Goal: Task Accomplishment & Management: Complete application form

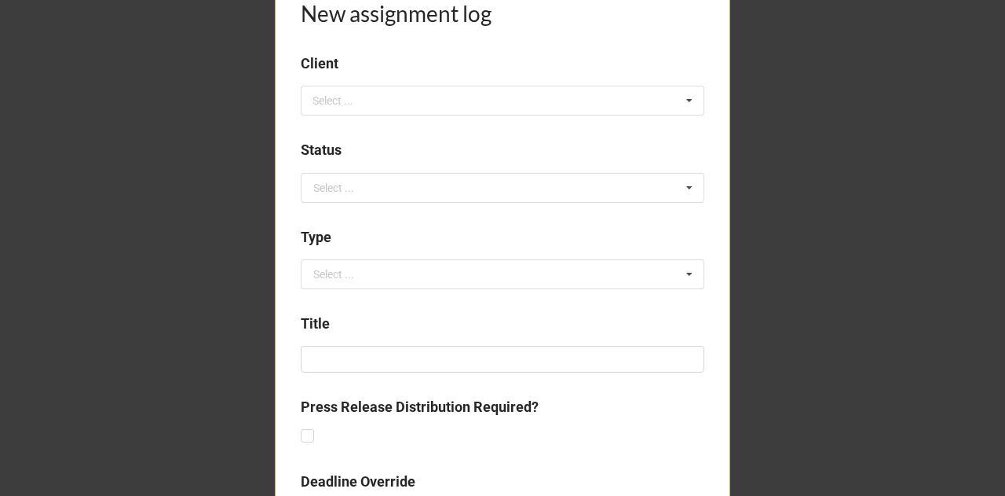
scroll to position [390, 0]
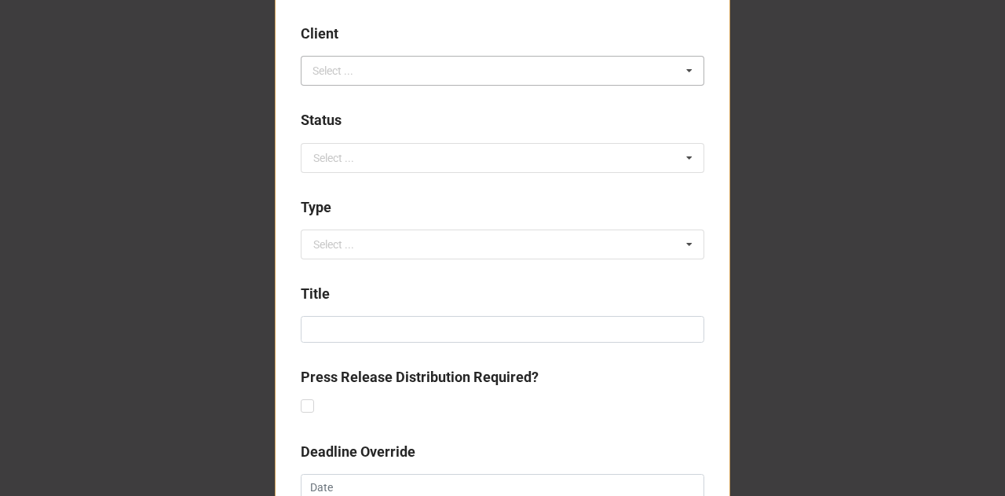
click at [394, 75] on div "Select ... No results found." at bounding box center [503, 71] width 404 height 30
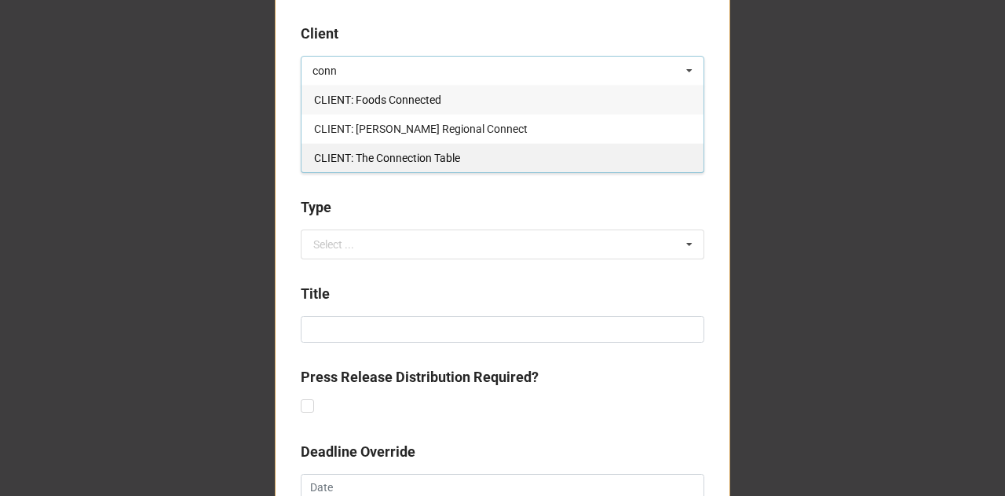
type input "conn"
click at [401, 155] on span "CLIENT: The Connection Table" at bounding box center [387, 158] width 146 height 13
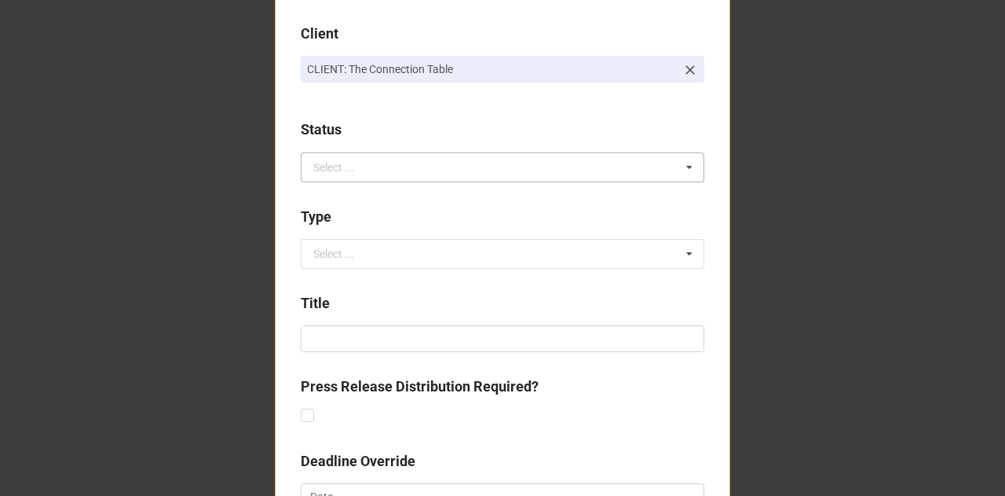
click at [347, 164] on div "Select ..." at bounding box center [333, 167] width 41 height 11
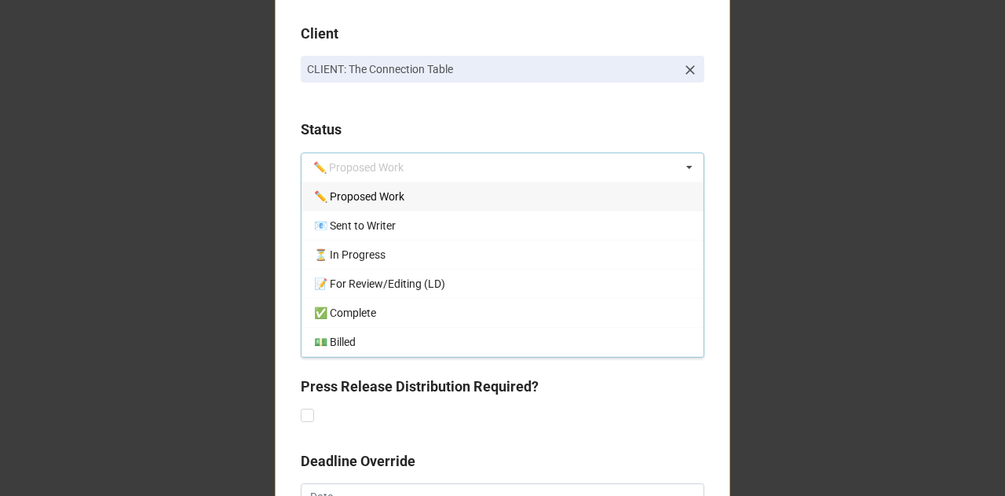
click at [358, 202] on span "✏️ Proposed Work" at bounding box center [359, 196] width 90 height 13
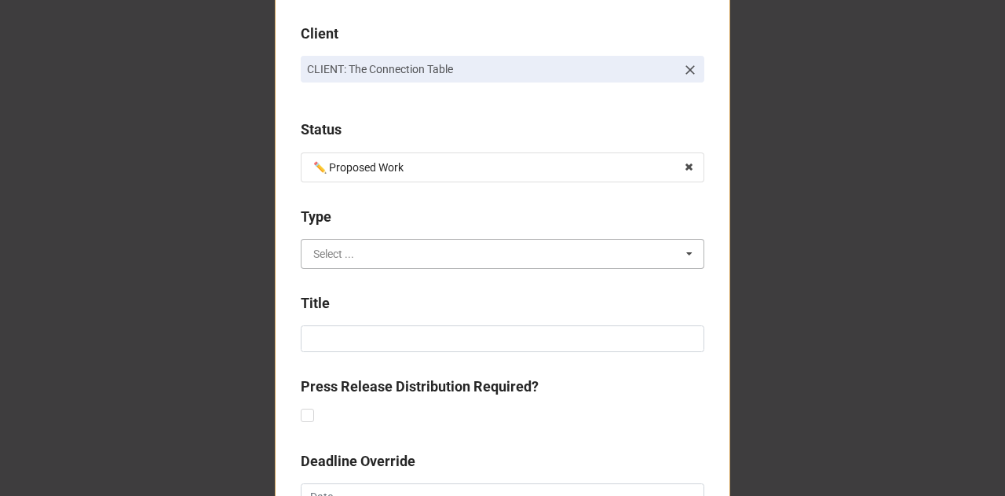
click at [354, 260] on input "text" at bounding box center [503, 254] width 402 height 28
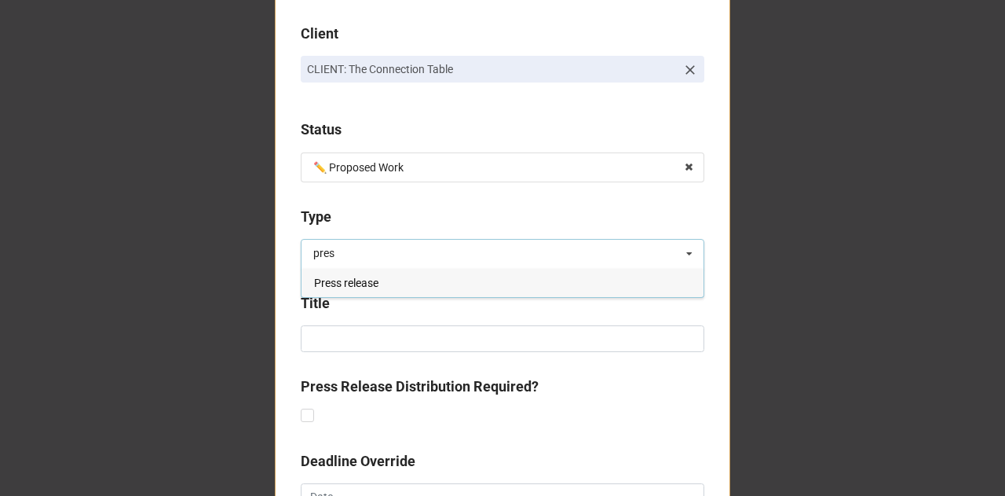
type input "pres"
click at [354, 285] on span "Press release" at bounding box center [346, 283] width 64 height 13
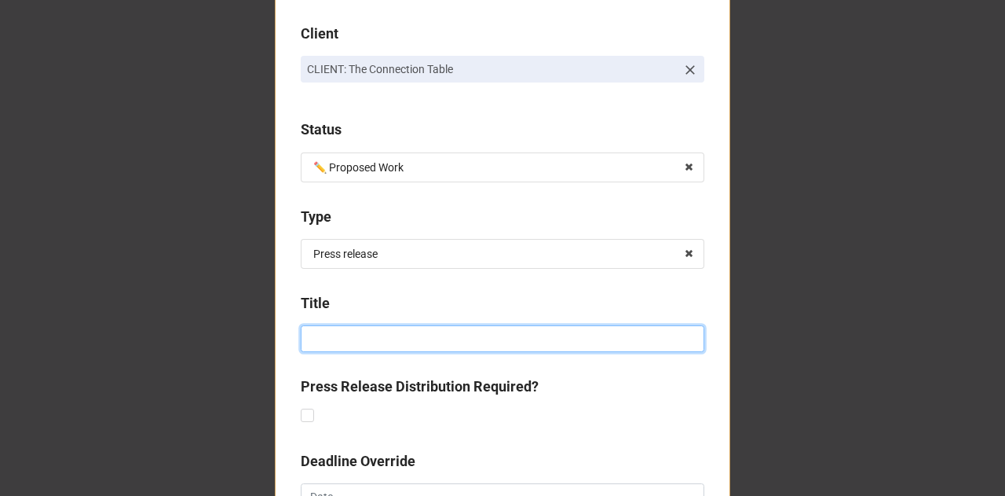
click at [326, 342] on input at bounding box center [503, 338] width 404 height 27
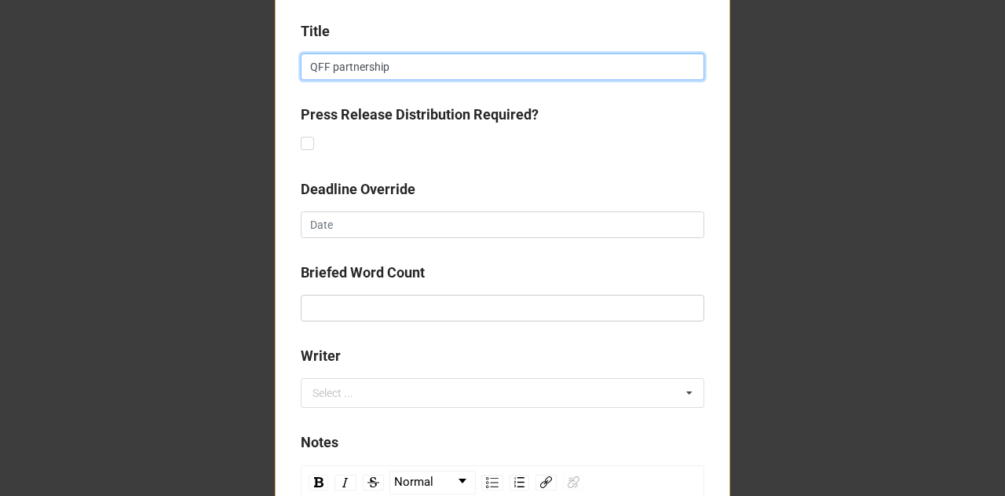
scroll to position [676, 0]
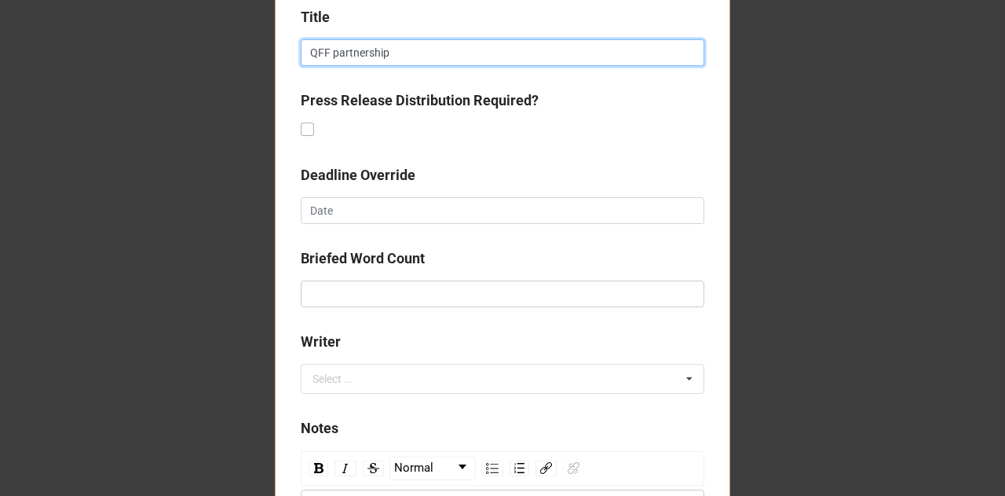
type input "QFF partnership"
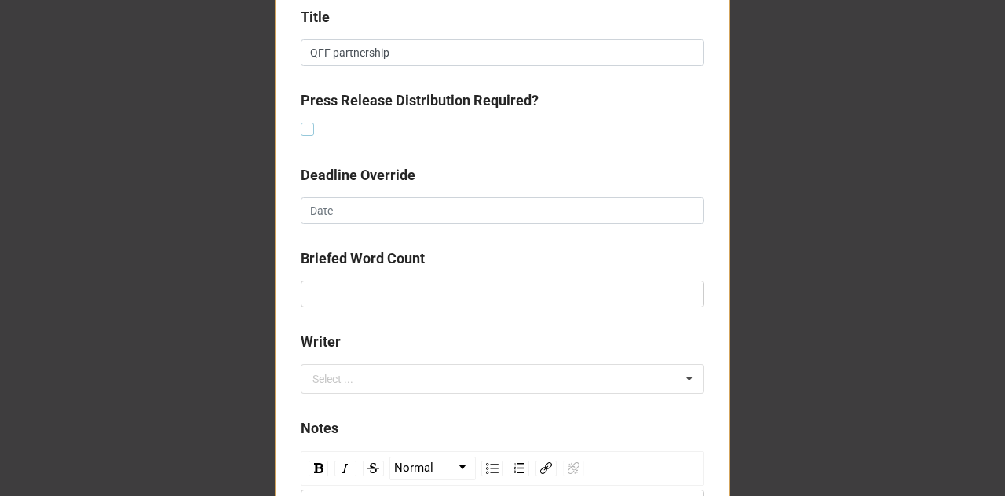
click at [303, 123] on label at bounding box center [307, 123] width 13 height 0
checkbox input "true"
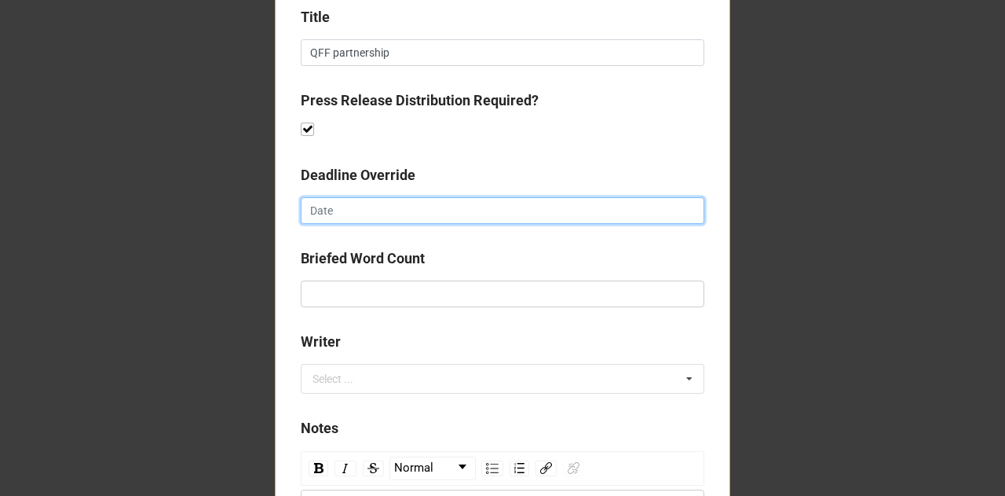
click at [347, 206] on input "text" at bounding box center [503, 210] width 404 height 27
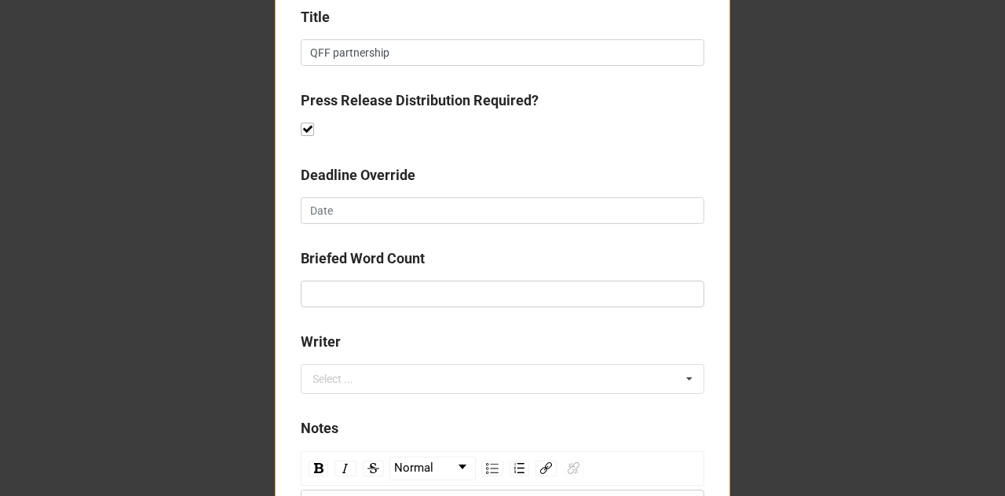
click at [532, 259] on b "Briefed Word Count" at bounding box center [503, 260] width 404 height 27
click at [417, 369] on div "Select ... No results found." at bounding box center [503, 379] width 404 height 30
type input "lynds"
click at [427, 403] on div "Lyndsey Douglas" at bounding box center [503, 407] width 402 height 29
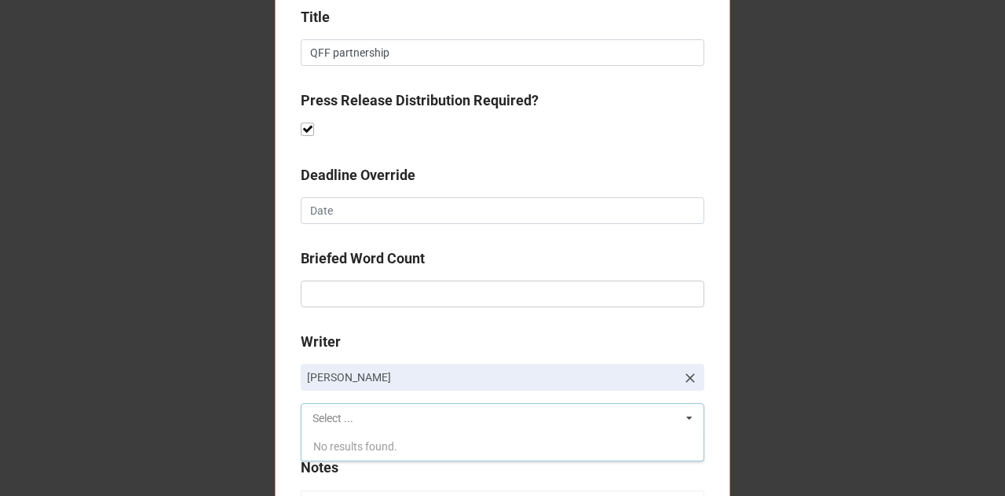
scroll to position [1024, 0]
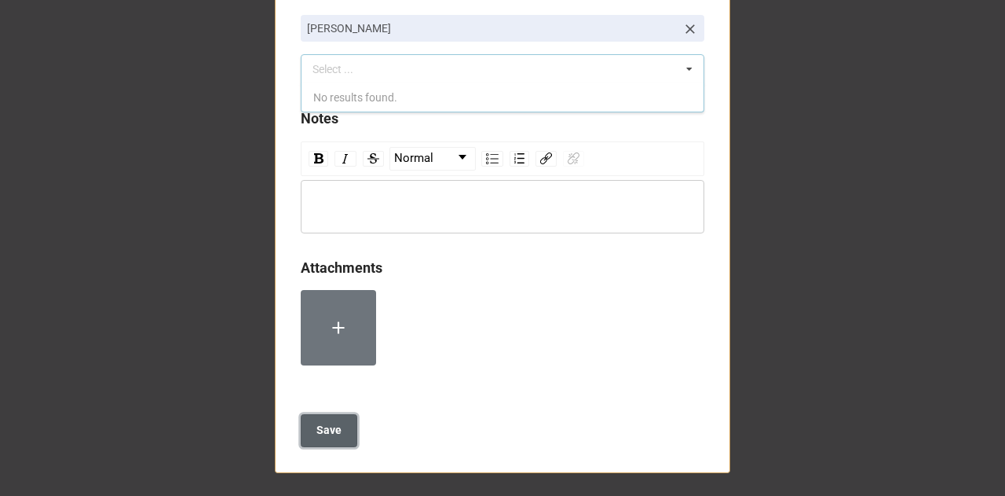
click at [317, 425] on b "Save" at bounding box center [329, 430] width 25 height 16
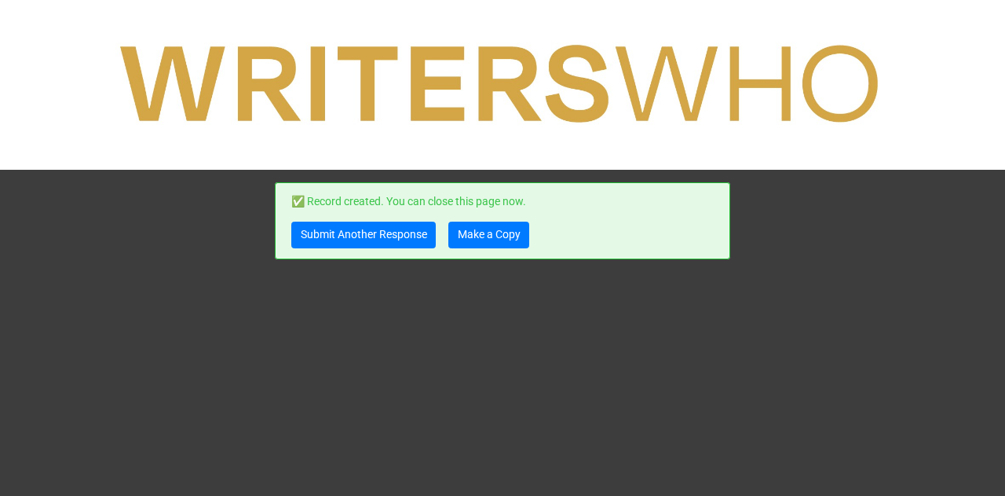
scroll to position [0, 0]
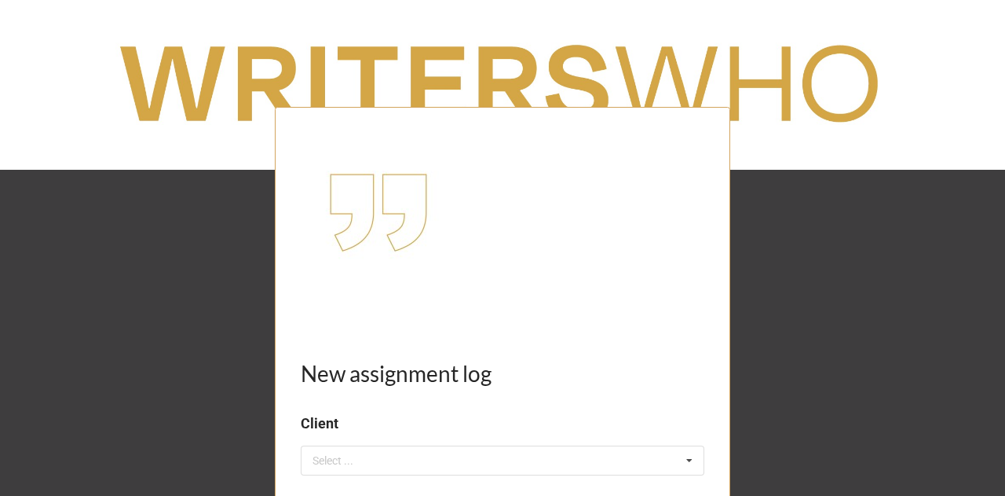
scroll to position [234, 0]
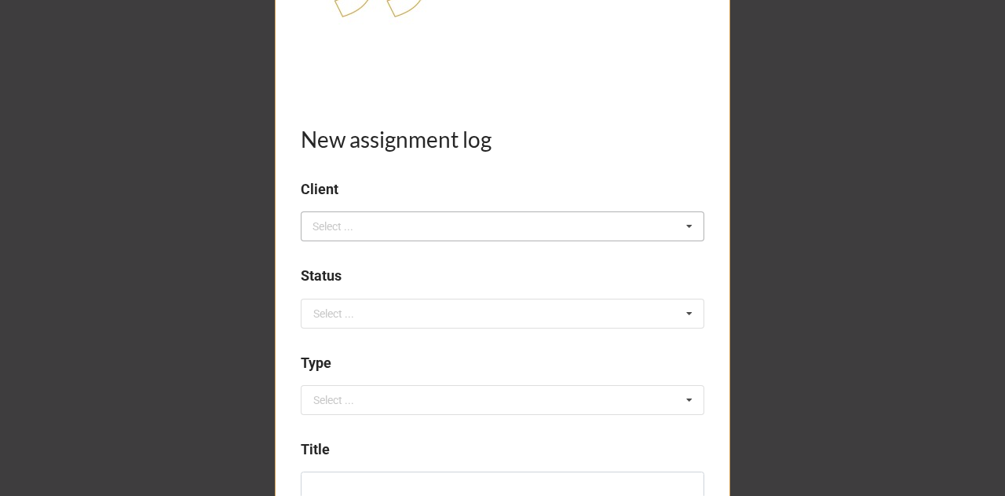
click at [360, 222] on div "Select ..." at bounding box center [343, 227] width 68 height 18
type input "vyte"
click at [368, 255] on span "CLIENT: Vytelle" at bounding box center [351, 255] width 74 height 13
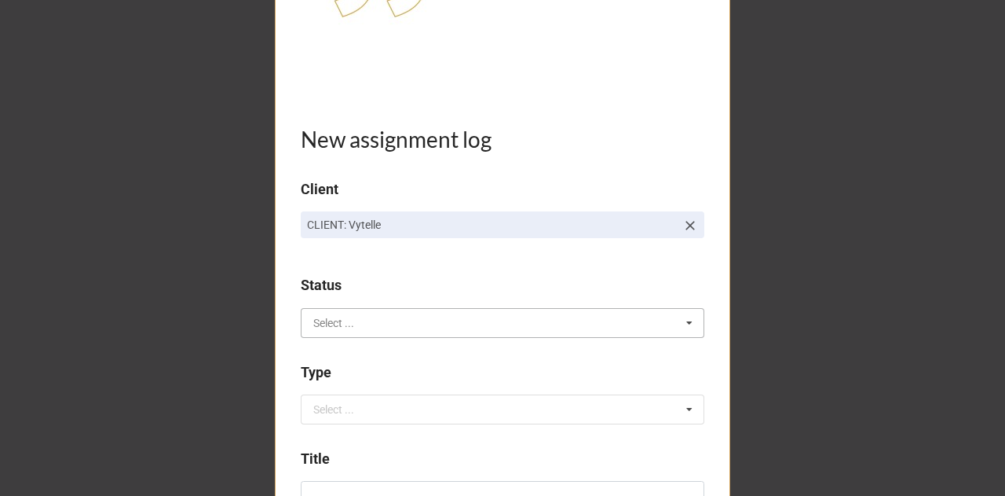
click at [359, 320] on input "text" at bounding box center [503, 323] width 402 height 28
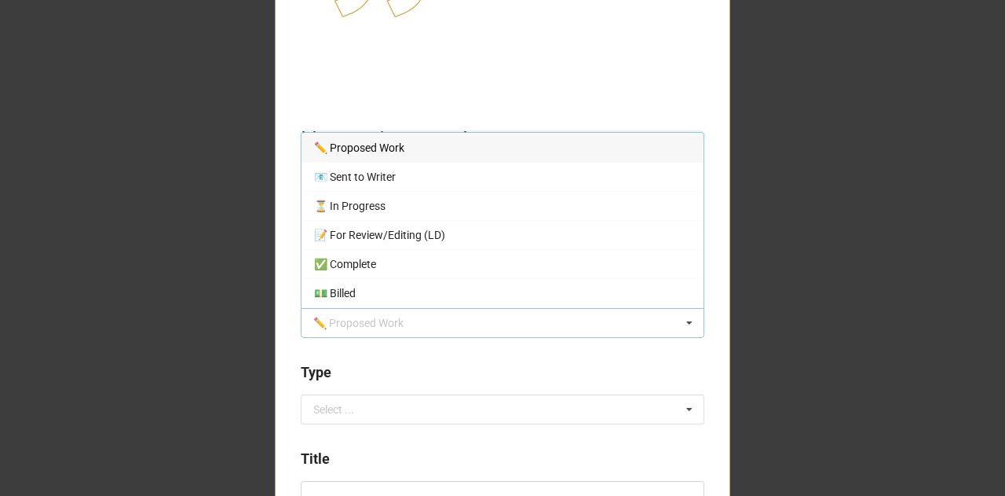
click at [394, 145] on span "✏️ Proposed Work" at bounding box center [359, 147] width 90 height 13
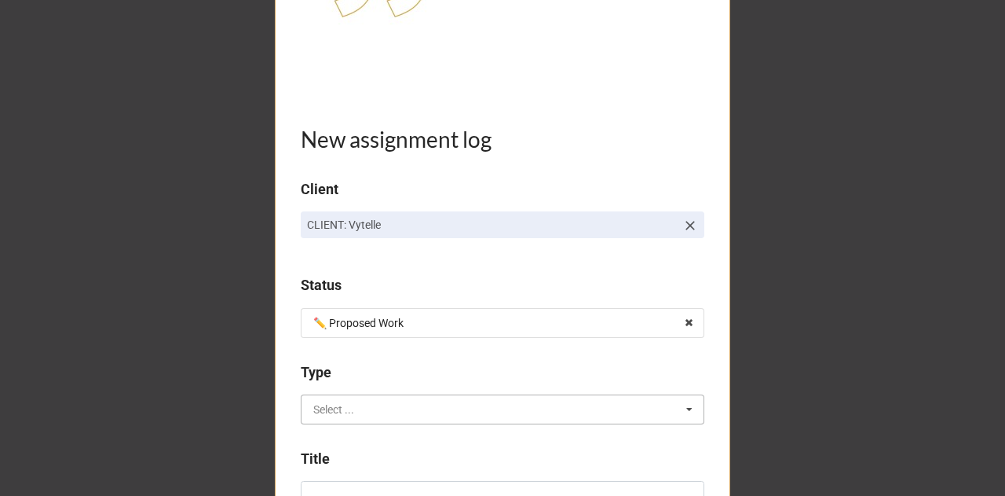
click at [353, 410] on input "text" at bounding box center [503, 409] width 402 height 28
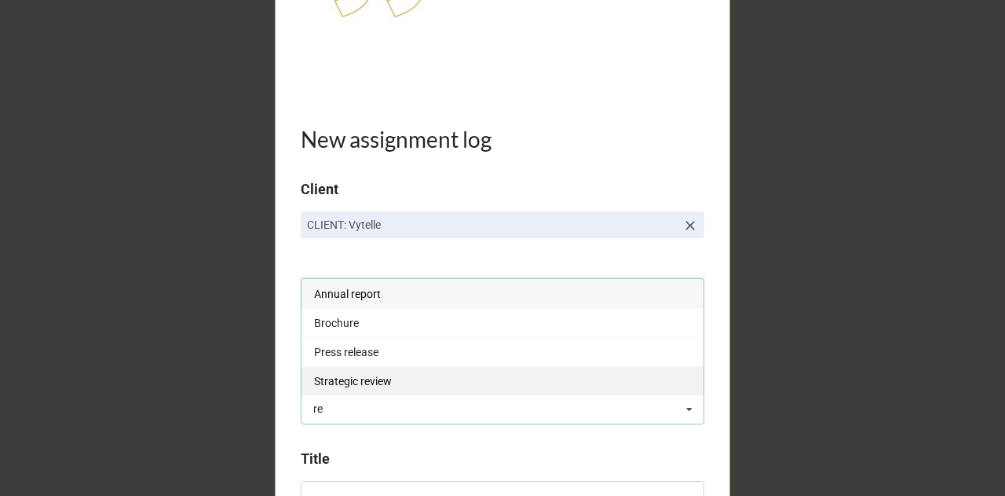
type input "re"
click at [363, 394] on div "Strategic review" at bounding box center [503, 380] width 402 height 29
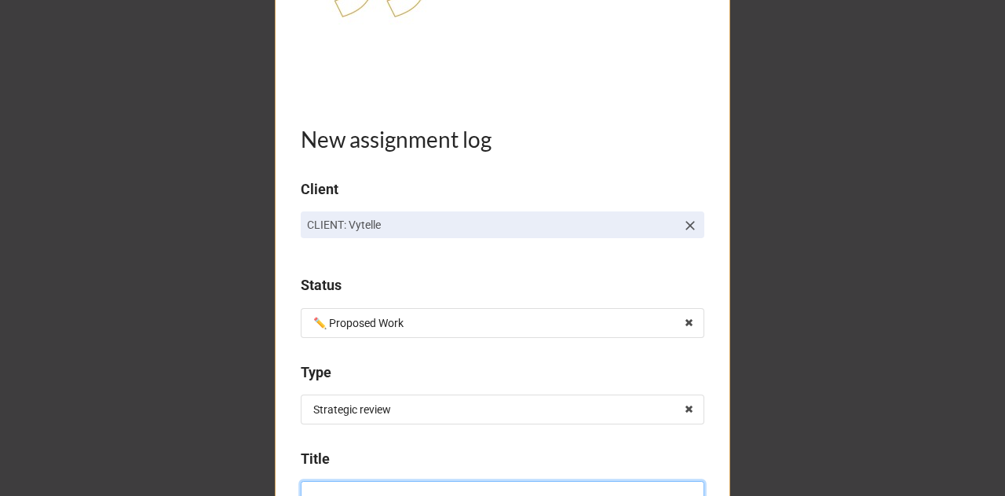
click at [361, 490] on input at bounding box center [503, 494] width 404 height 27
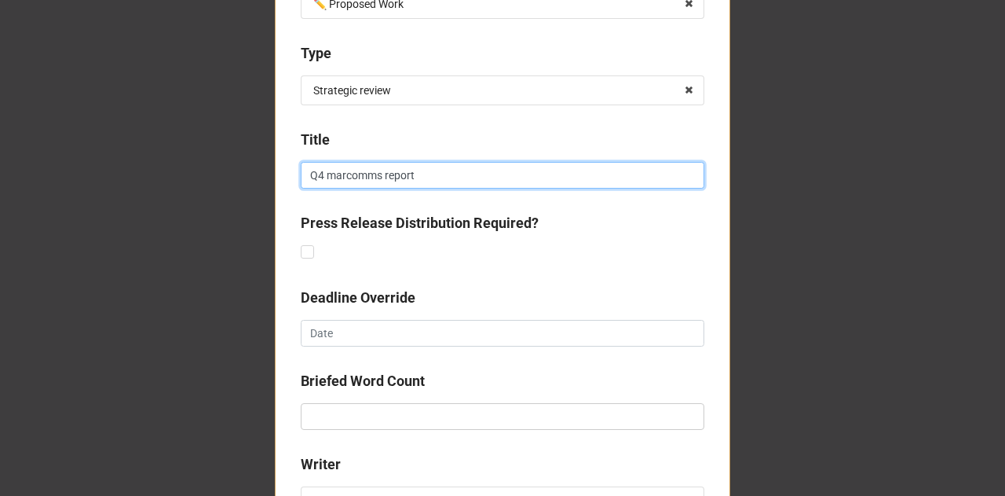
scroll to position [556, 0]
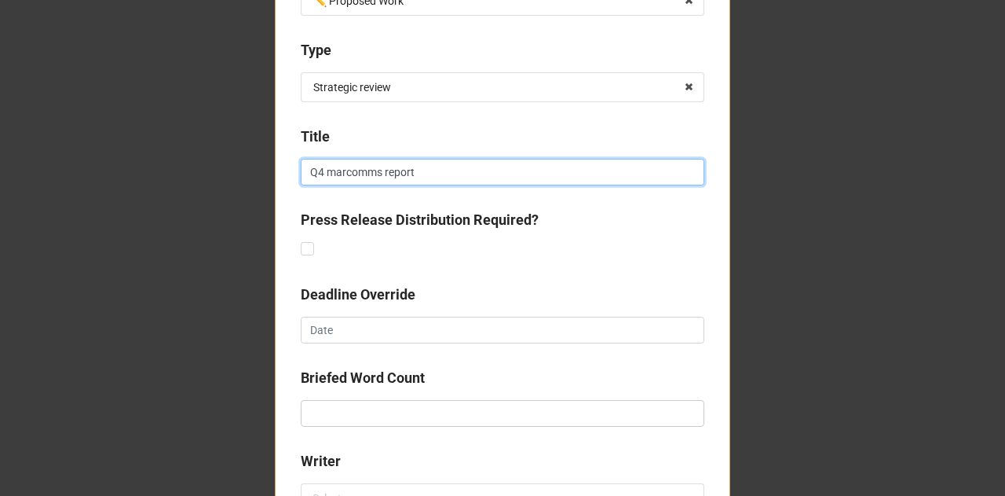
type input "Q4 marcomms report"
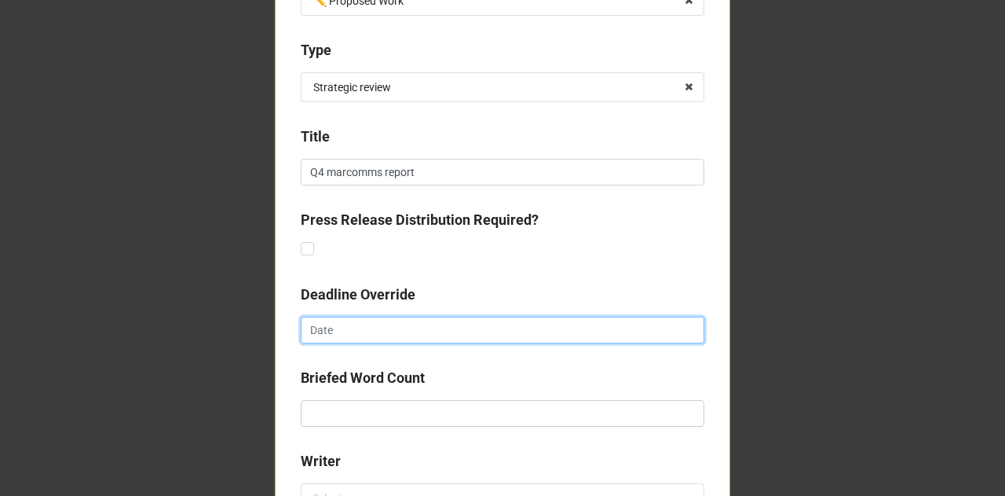
click at [397, 337] on input "text" at bounding box center [503, 330] width 404 height 27
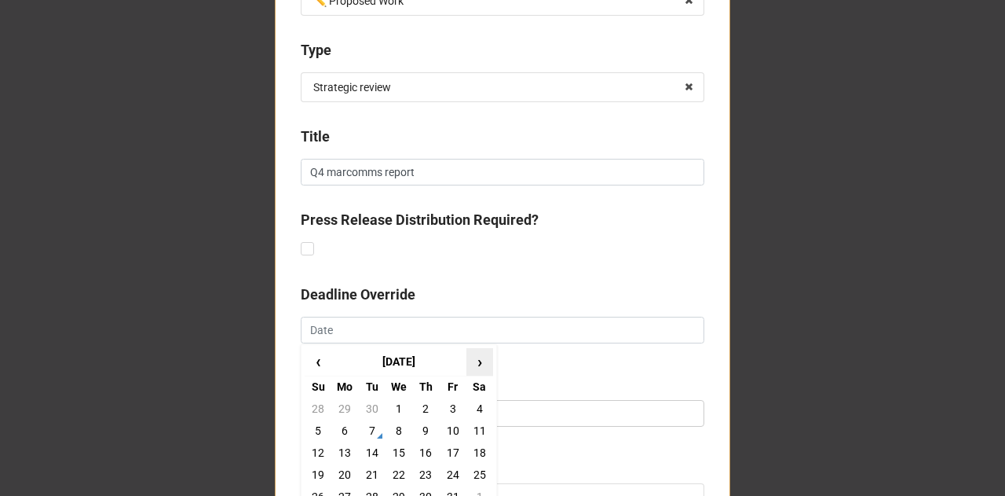
click at [477, 363] on span "›" at bounding box center [479, 362] width 25 height 26
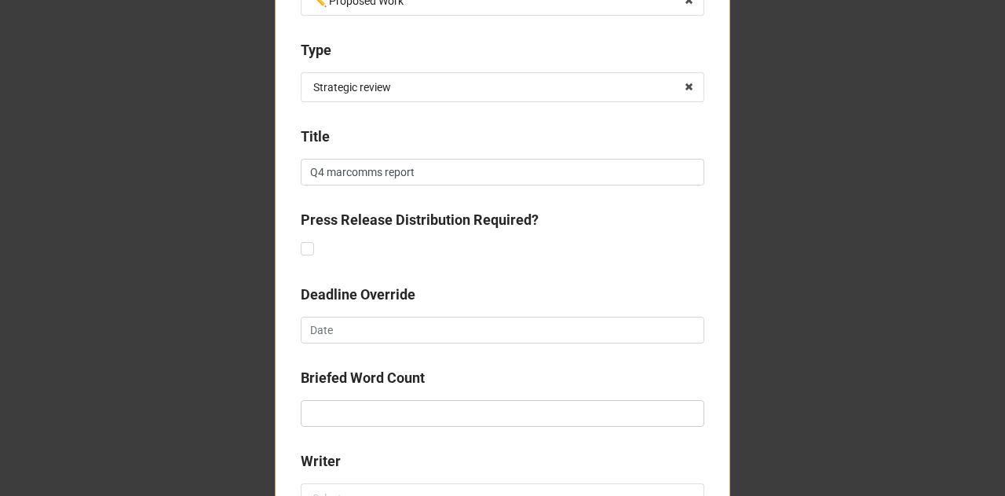
scroll to position [693, 0]
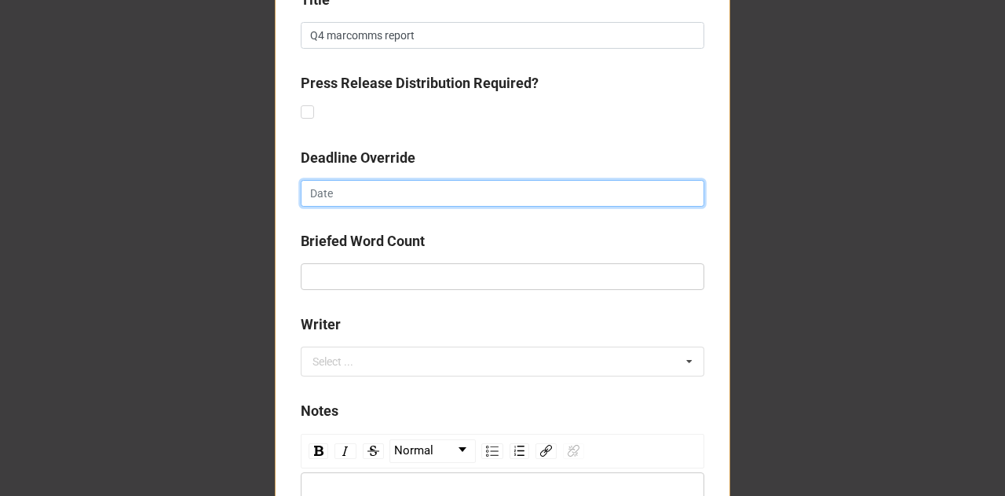
click at [334, 190] on input "text" at bounding box center [503, 193] width 404 height 27
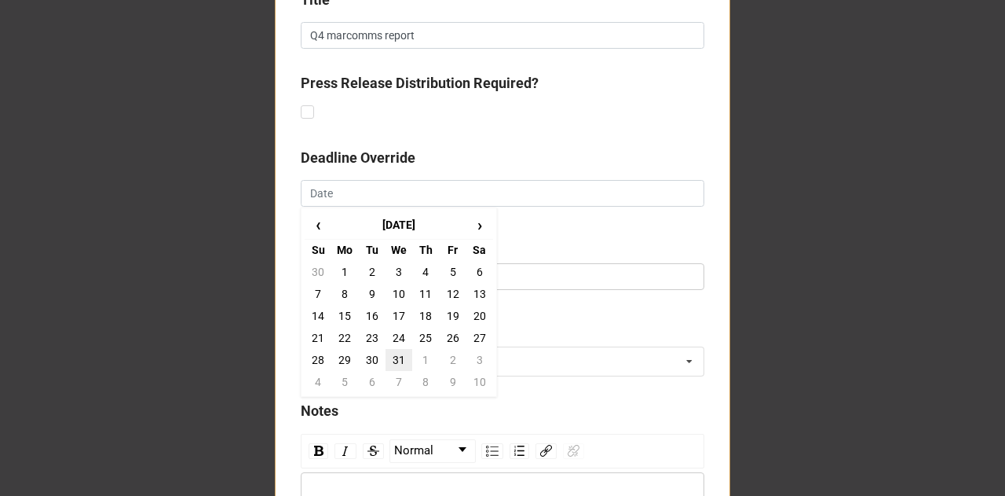
click at [394, 353] on td "31" at bounding box center [399, 360] width 27 height 22
type input "31/12/2025"
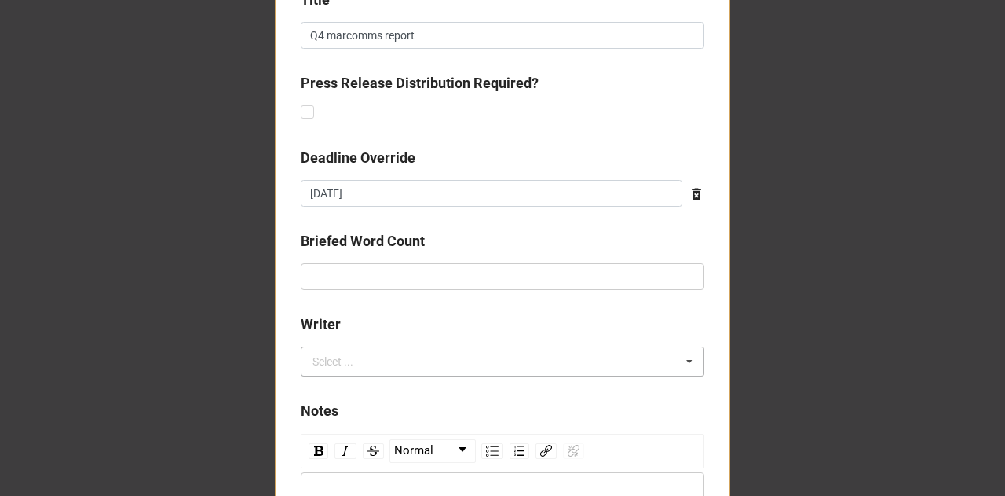
click at [360, 355] on div "Select ..." at bounding box center [343, 362] width 68 height 18
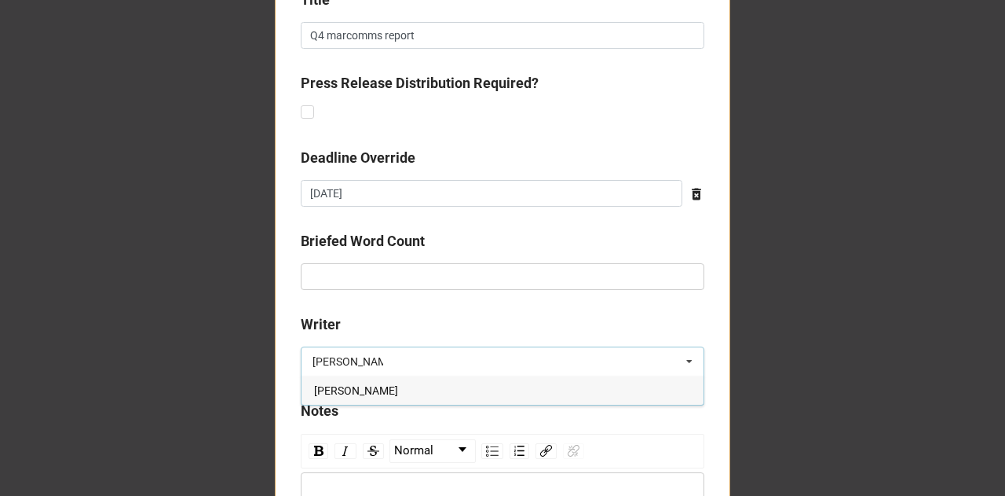
type input "lyndsey"
click at [372, 381] on div "Lyndsey Douglas" at bounding box center [503, 389] width 402 height 29
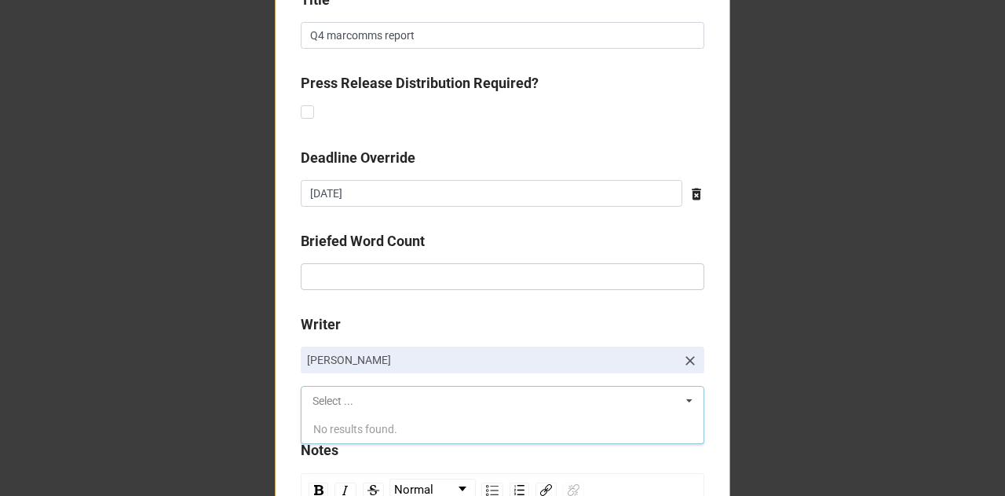
scroll to position [1024, 0]
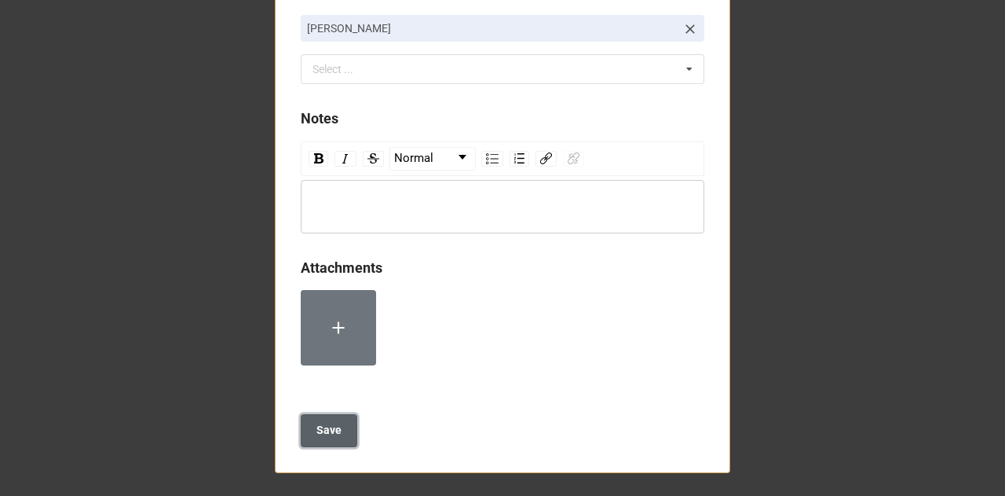
click at [307, 430] on button "Save" at bounding box center [329, 430] width 57 height 33
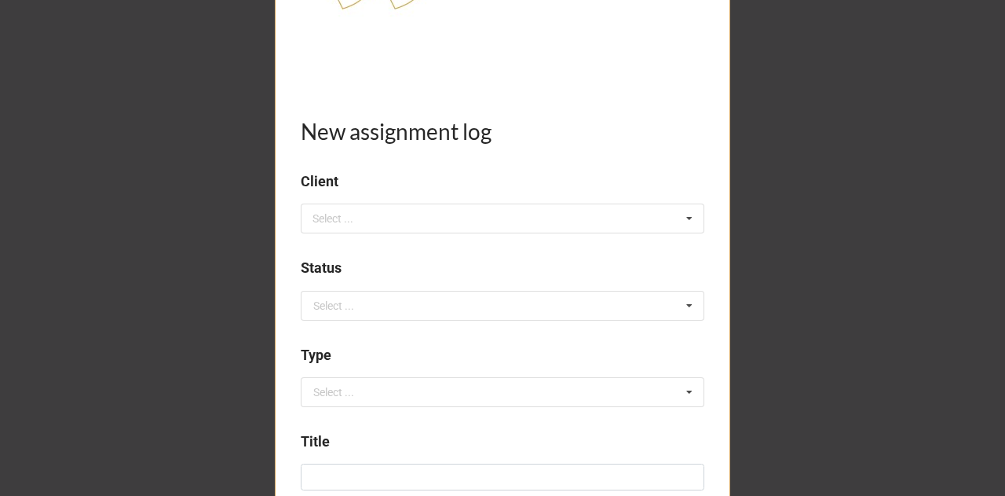
scroll to position [270, 0]
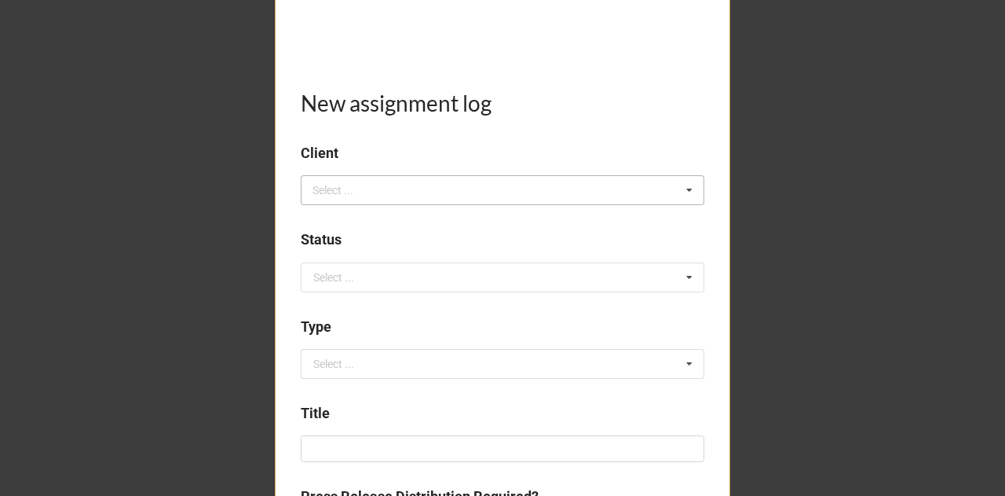
click at [448, 189] on div "Select ... No results found." at bounding box center [503, 190] width 404 height 30
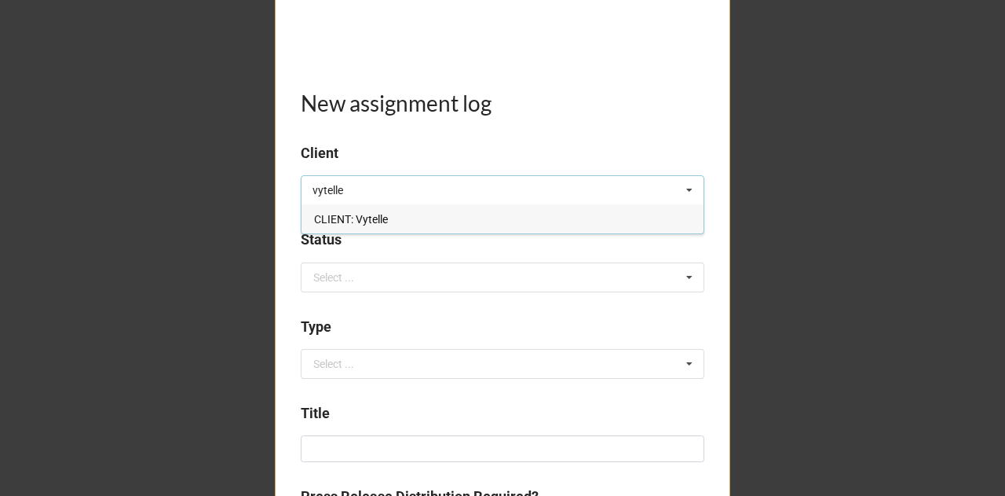
type input "vytelle"
click at [390, 216] on div "CLIENT: Vytelle" at bounding box center [503, 218] width 402 height 29
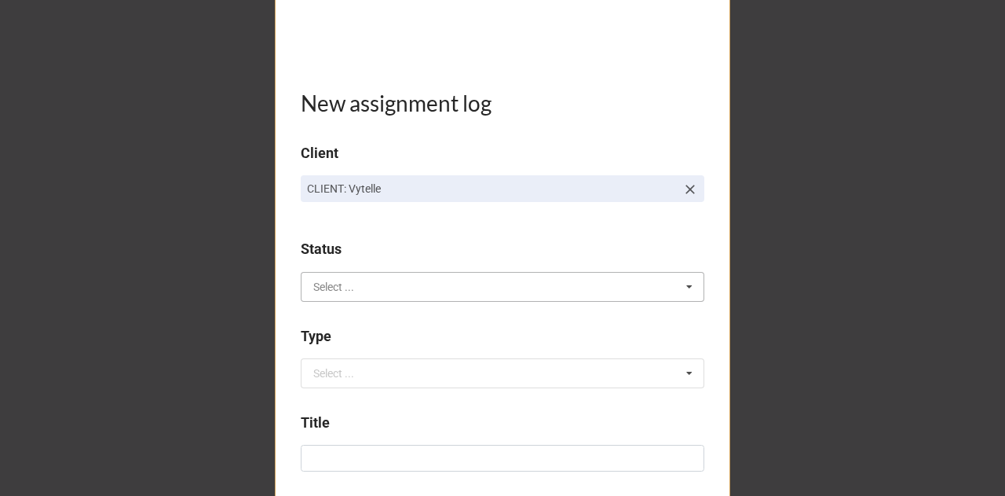
click at [361, 296] on input "text" at bounding box center [503, 287] width 402 height 28
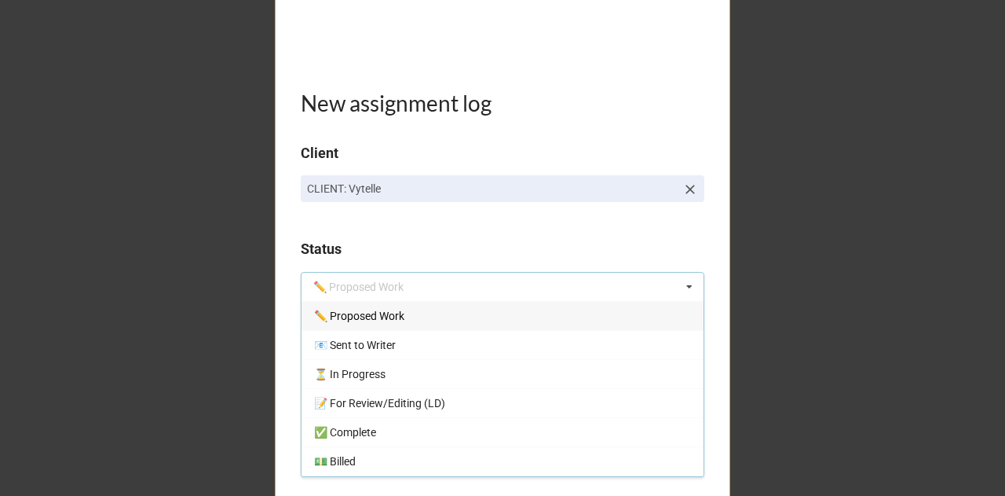
click at [362, 315] on span "✏️ Proposed Work" at bounding box center [359, 316] width 90 height 13
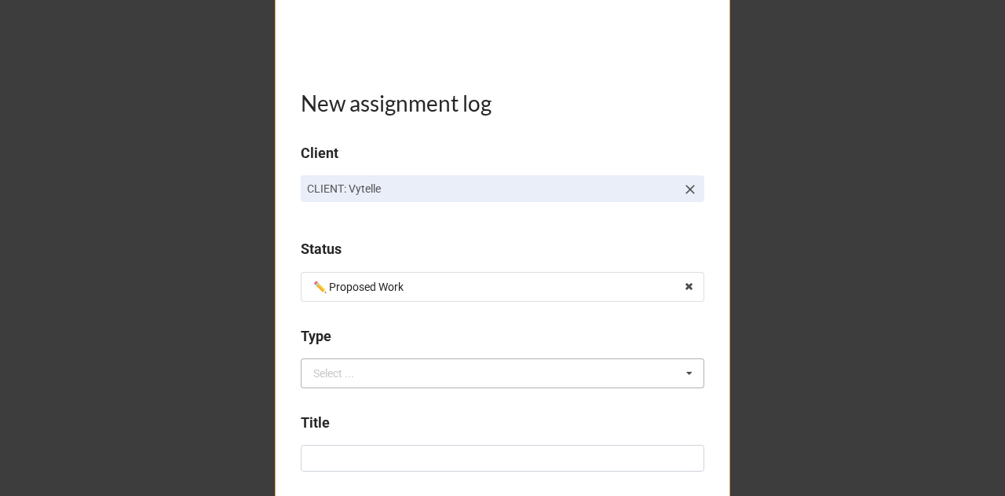
click at [342, 368] on div "Select ..." at bounding box center [333, 373] width 41 height 11
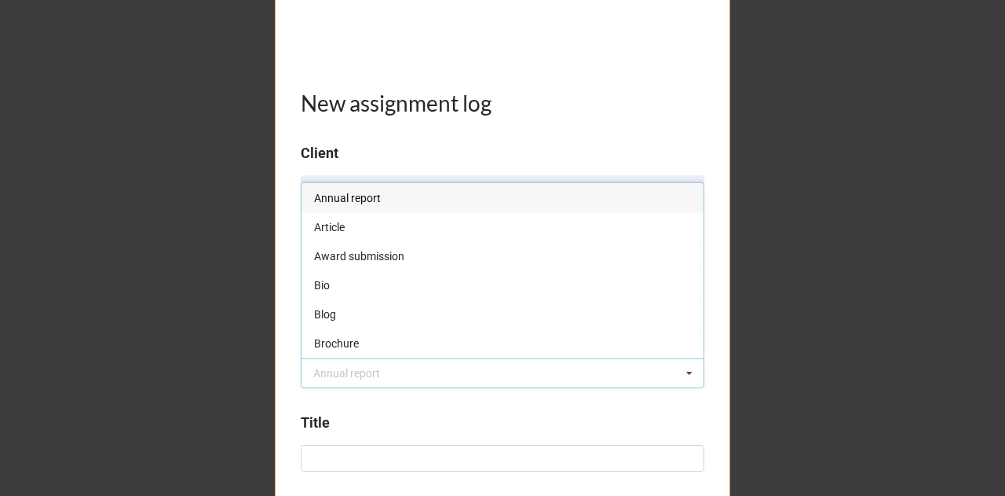
click at [118, 260] on div "New assignment log Client CLIENT: Vytelle Status ✏️ Proposed Work ✏️ Proposed W…" at bounding box center [502, 471] width 1005 height 1483
